Goal: Transaction & Acquisition: Purchase product/service

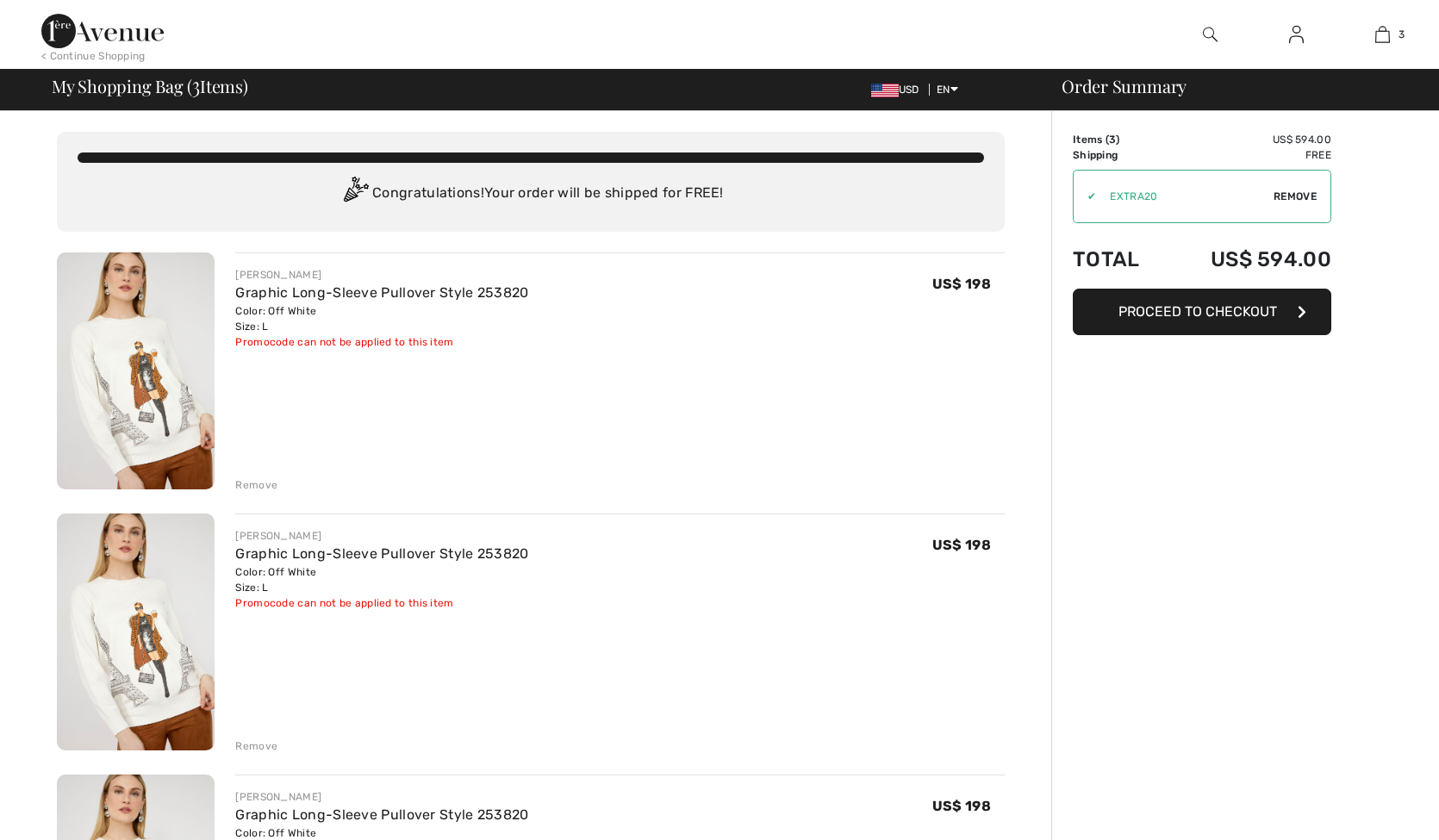
checkbox input "true"
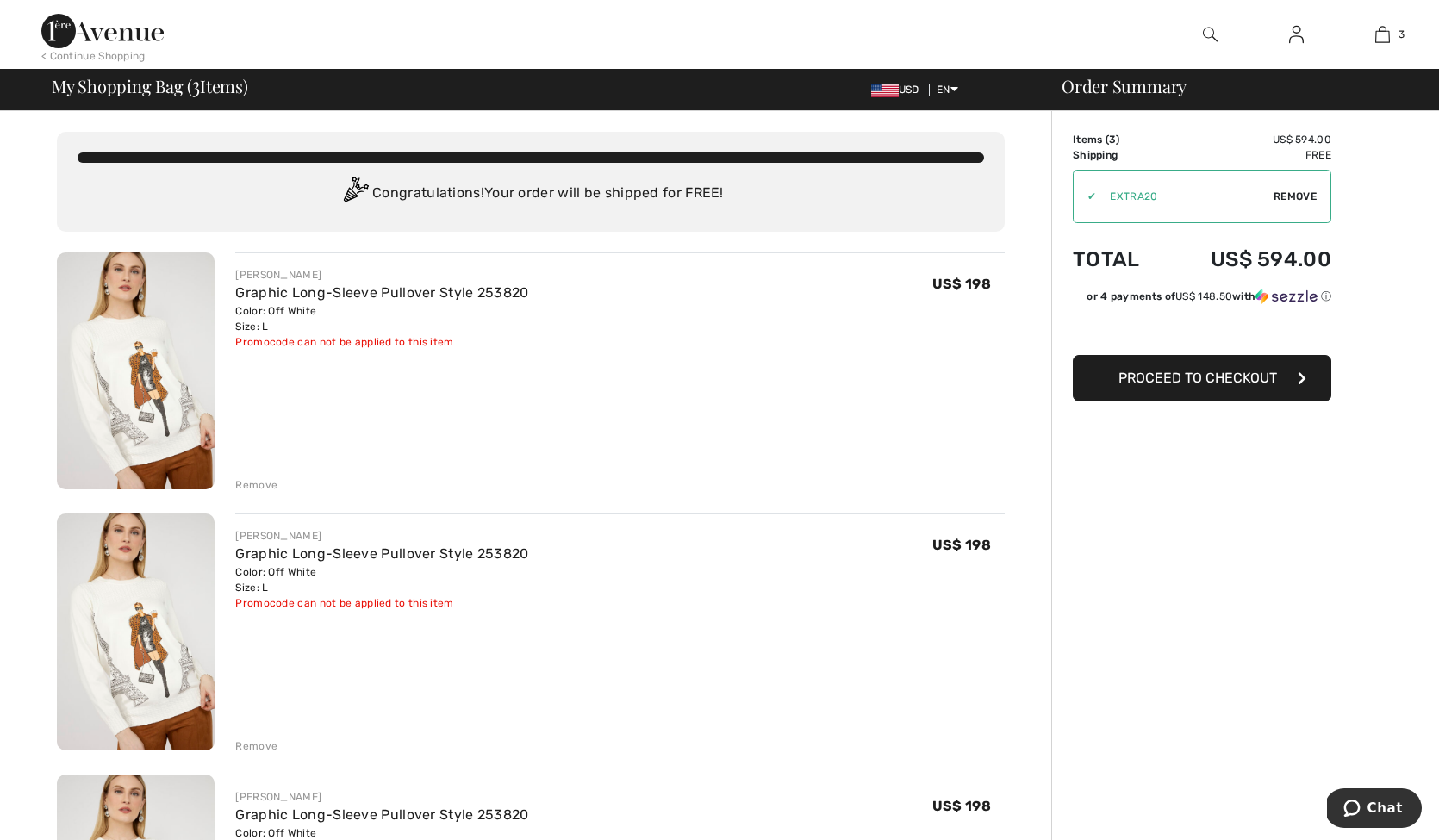
click at [242, 478] on div "Remove" at bounding box center [256, 485] width 42 height 16
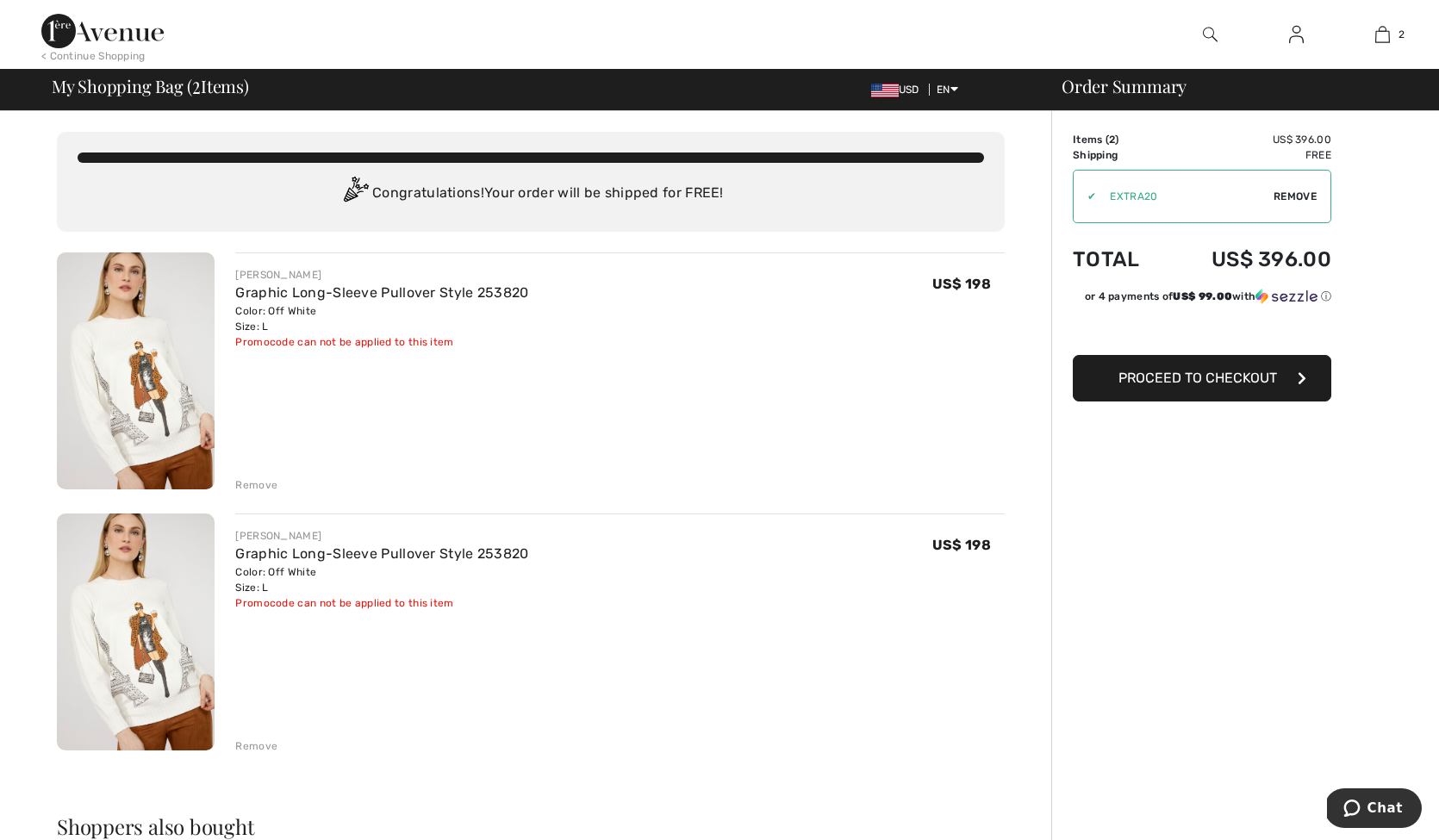
click at [249, 488] on div "Remove" at bounding box center [256, 485] width 42 height 16
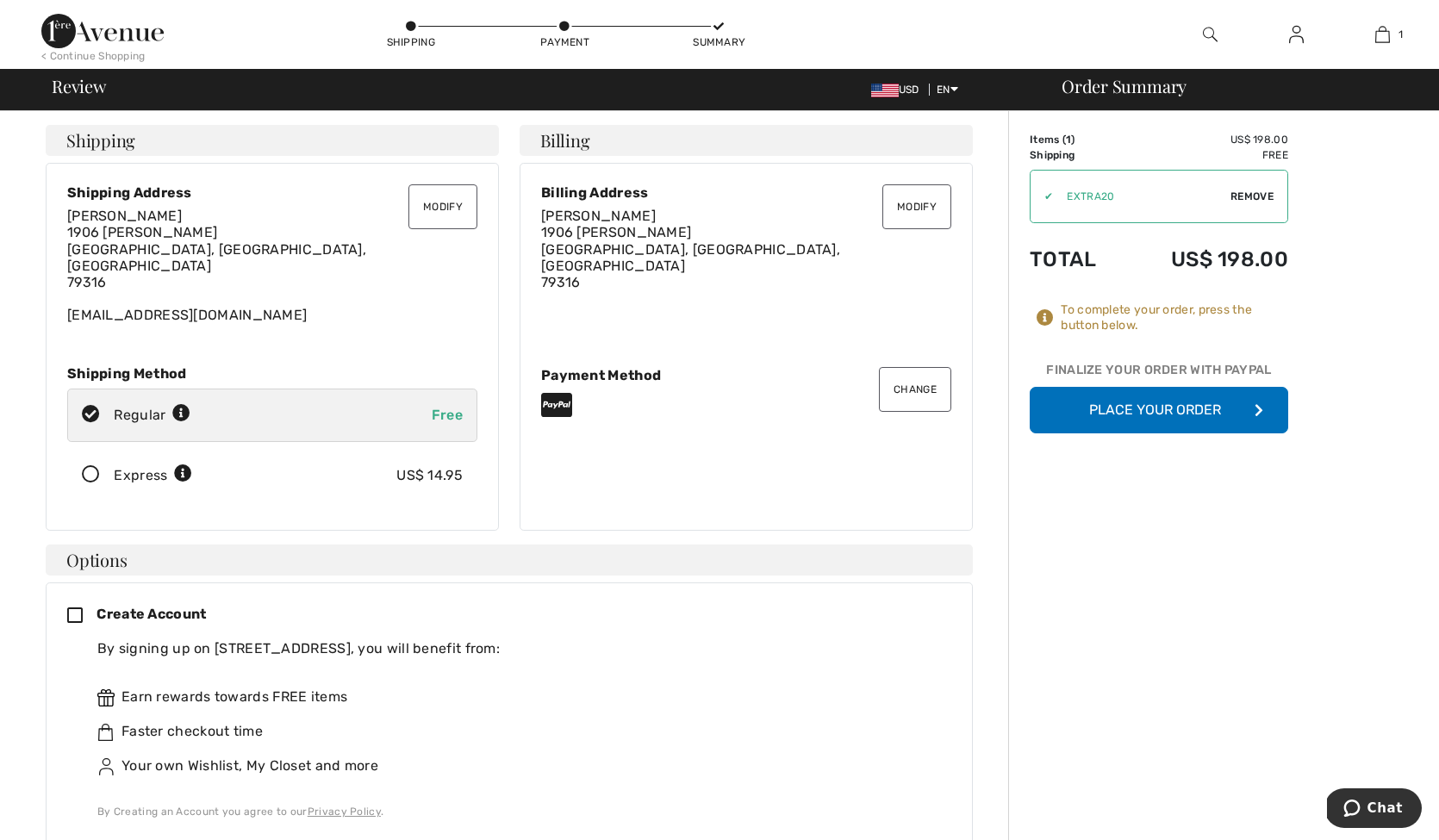
click at [1206, 407] on button "Place Your Order" at bounding box center [1158, 410] width 258 height 47
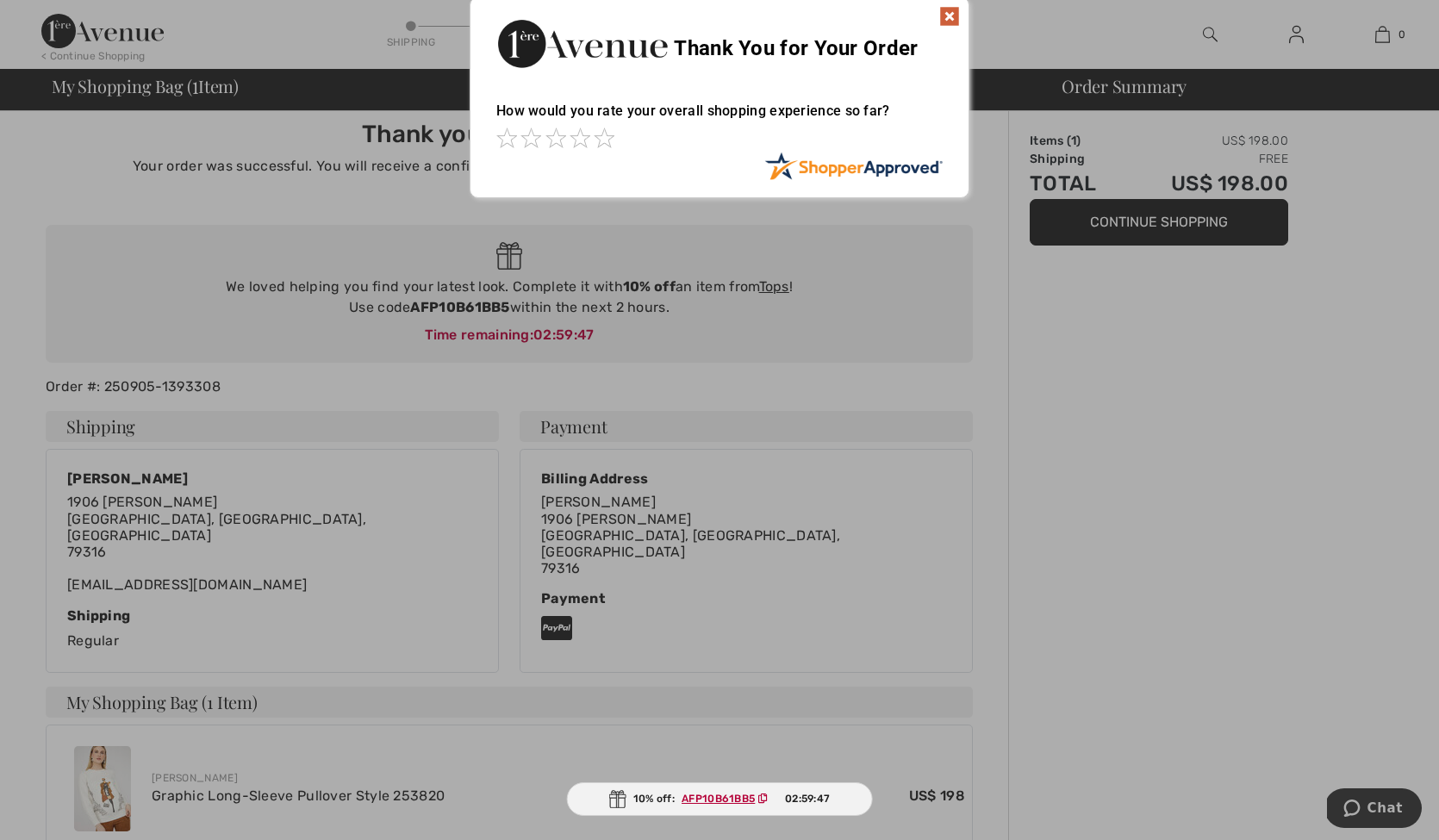
scroll to position [10, 1]
click at [611, 142] on span at bounding box center [604, 140] width 21 height 21
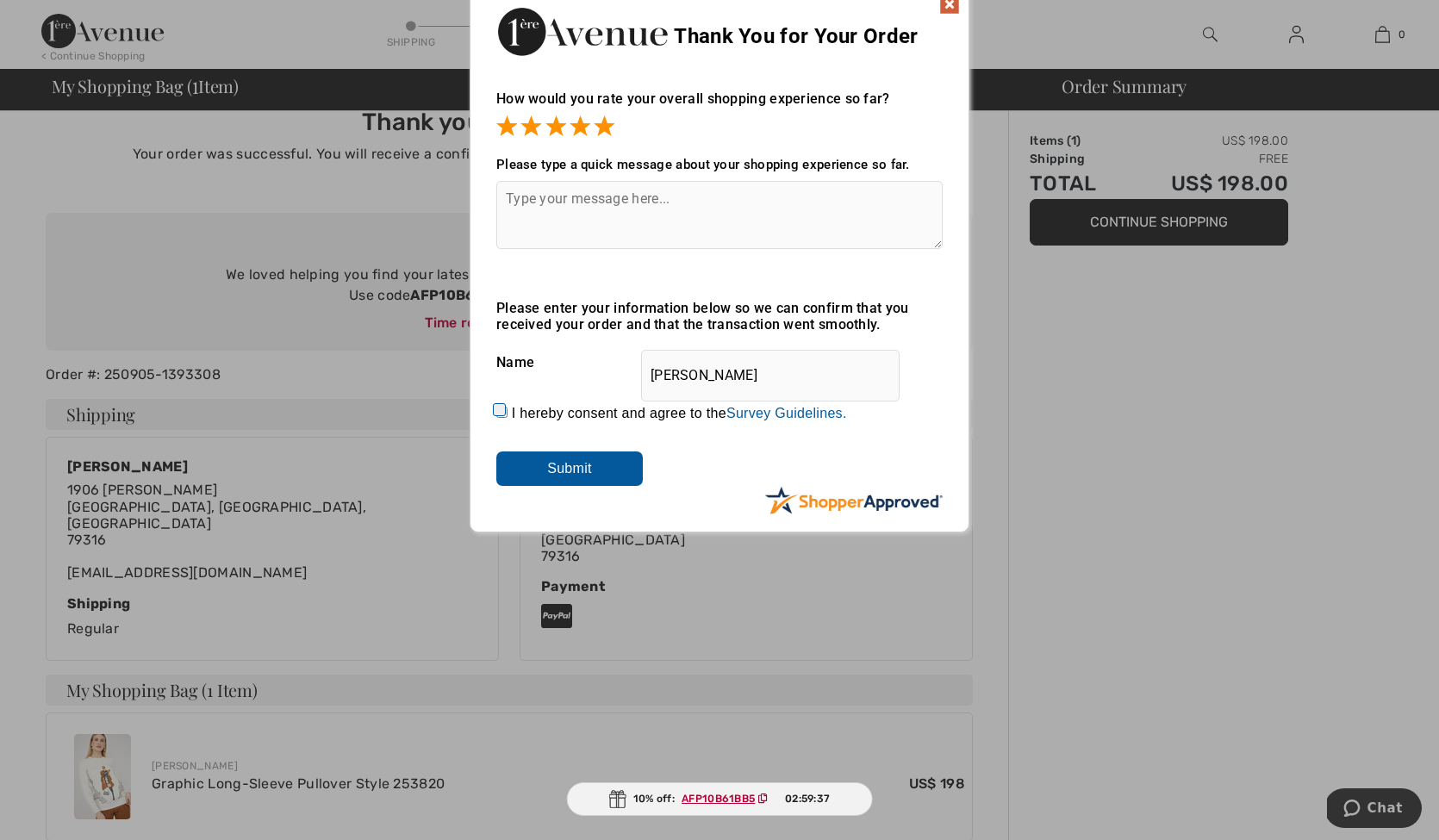
scroll to position [24, 0]
click at [954, 4] on img at bounding box center [950, 3] width 21 height 21
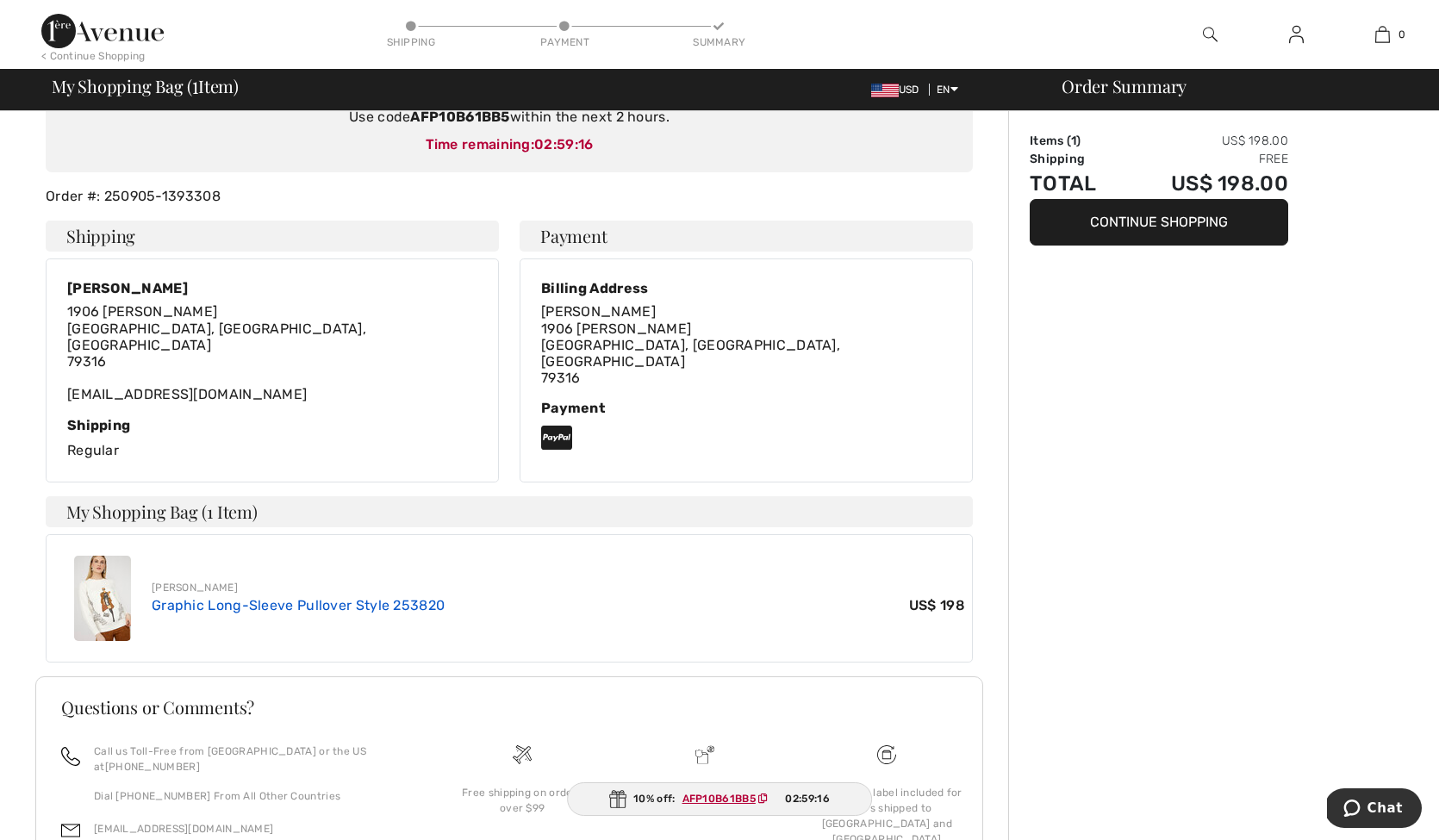
scroll to position [207, 0]
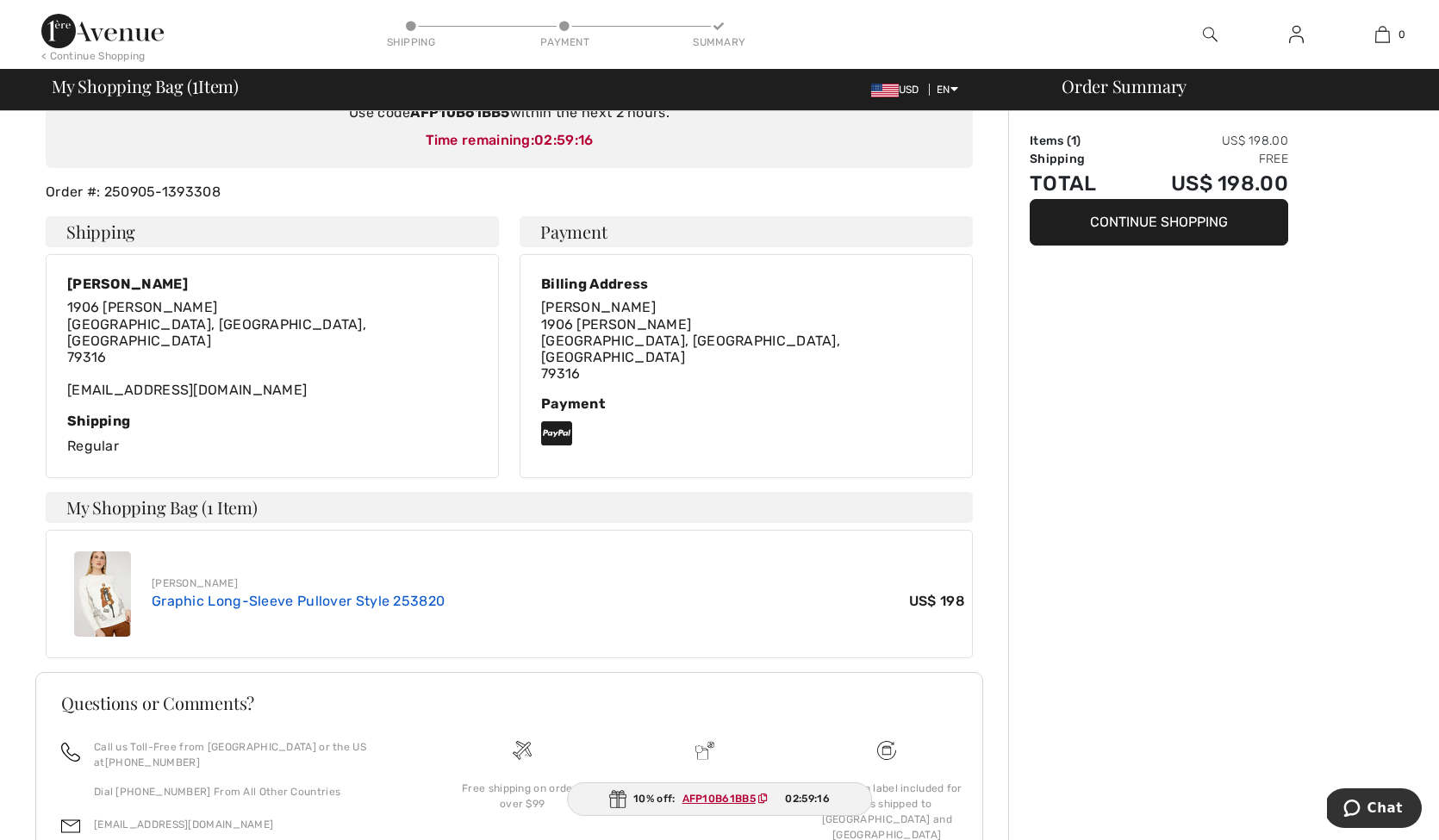
click at [171, 593] on link "Graphic Long-Sleeve Pullover Style 253820" at bounding box center [298, 601] width 293 height 16
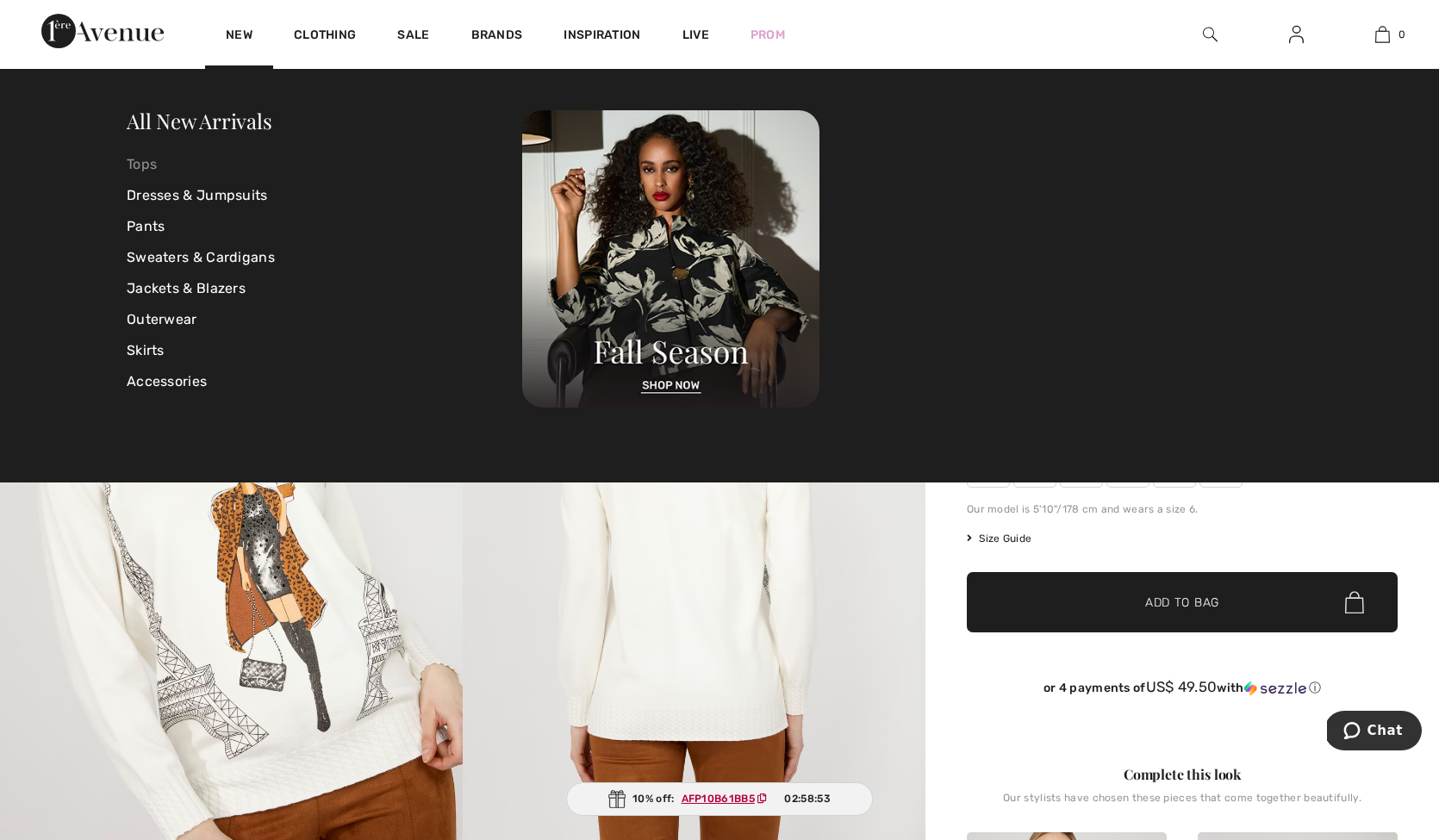
click at [142, 164] on link "Tops" at bounding box center [325, 165] width 395 height 31
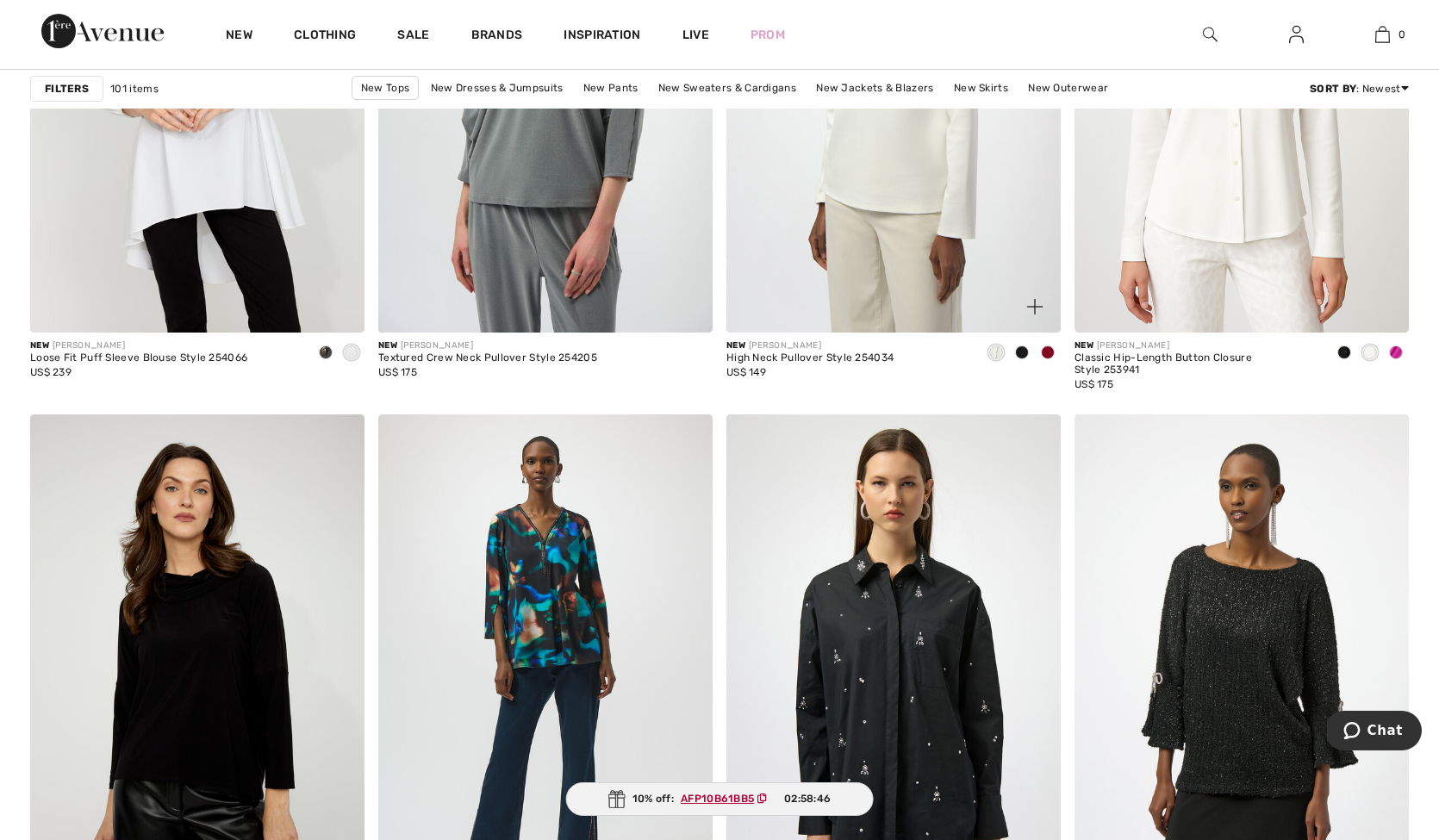
scroll to position [3654, 0]
